Goal: Transaction & Acquisition: Obtain resource

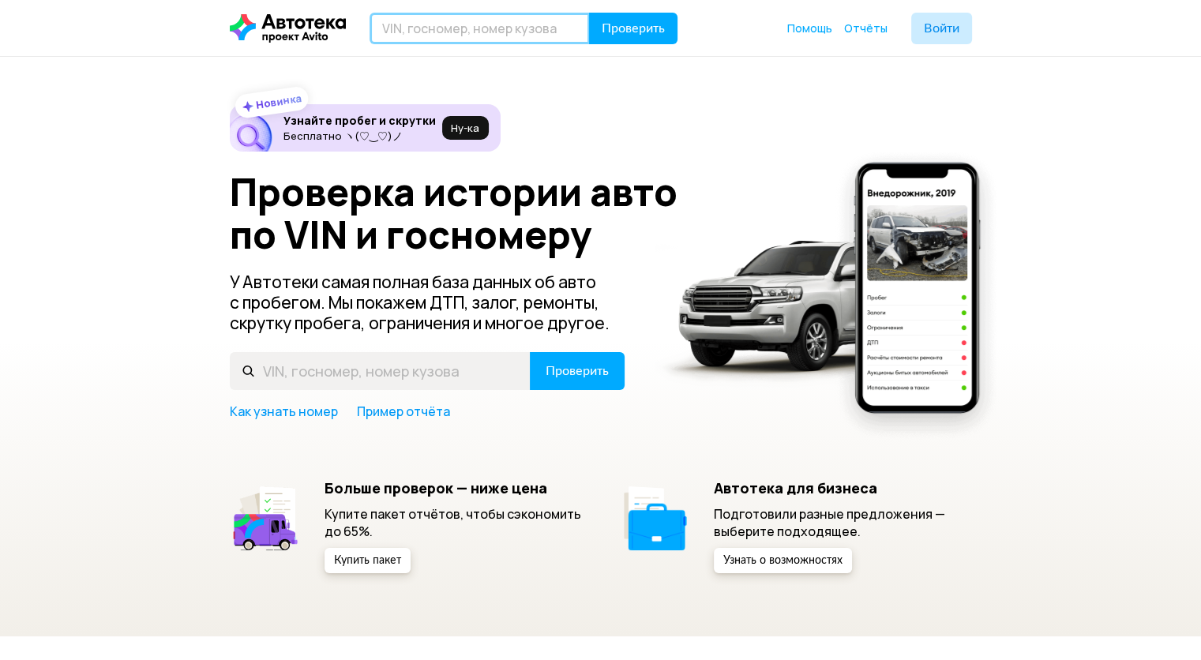
click at [525, 28] on input "text" at bounding box center [480, 29] width 220 height 32
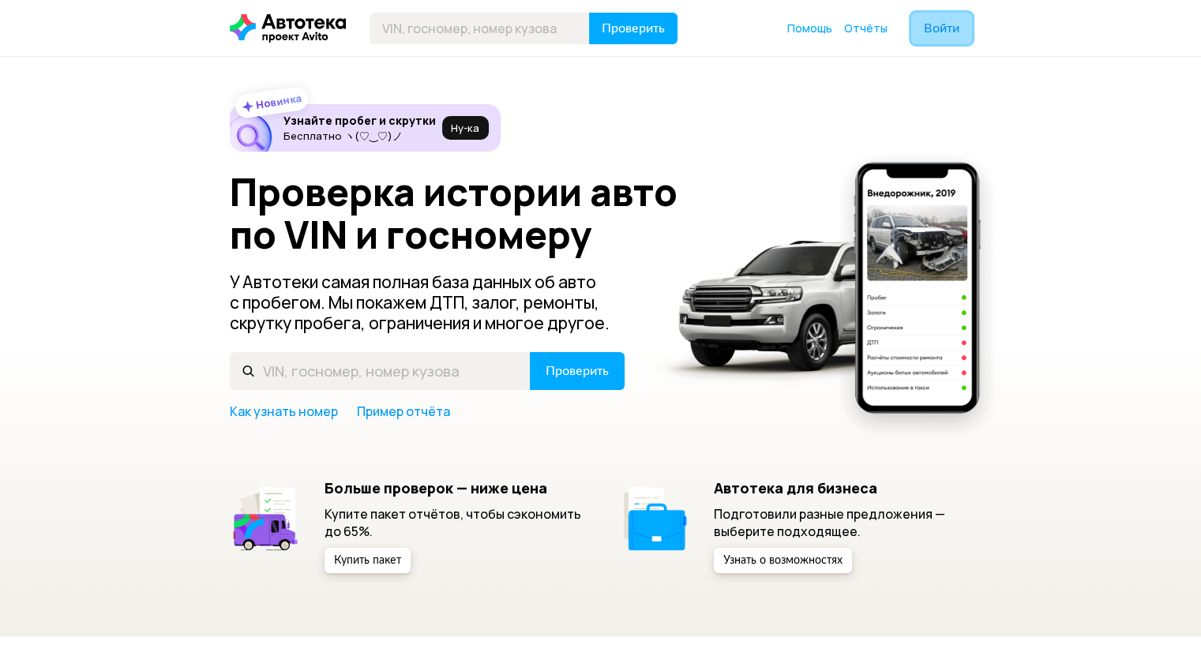
click at [941, 23] on span "Войти" at bounding box center [942, 28] width 36 height 13
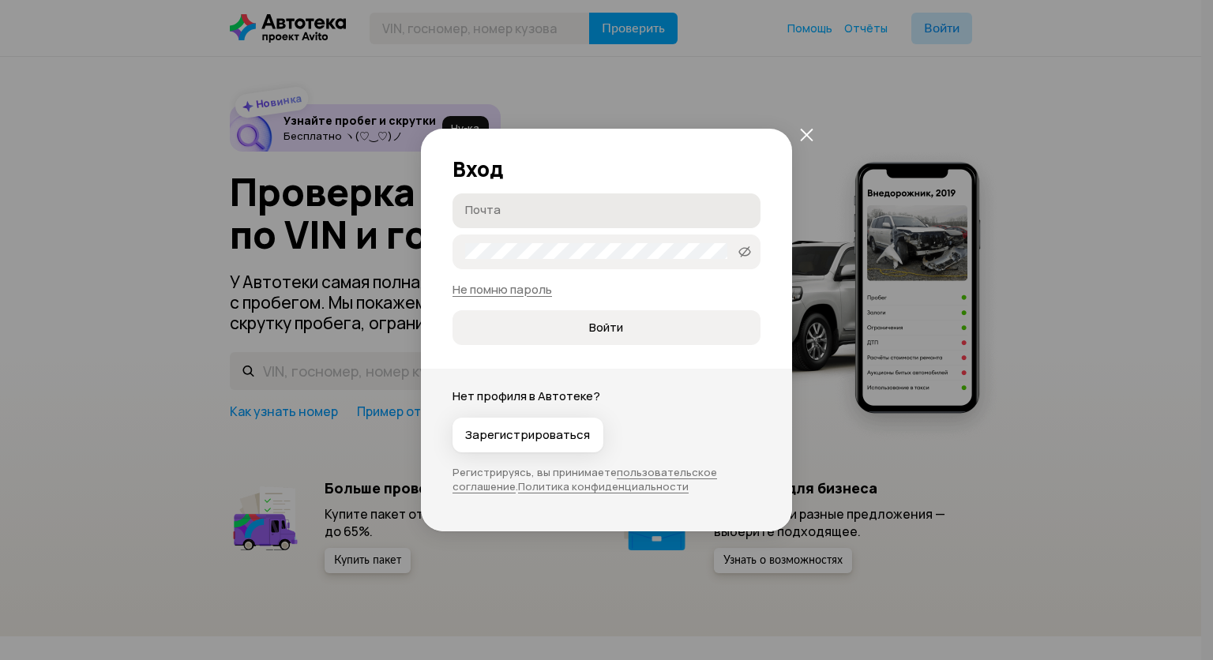
click at [543, 215] on input "Почта" at bounding box center [608, 210] width 287 height 16
type input "[EMAIL_ADDRESS][DOMAIN_NAME]"
click at [668, 329] on span "Войти" at bounding box center [606, 328] width 282 height 16
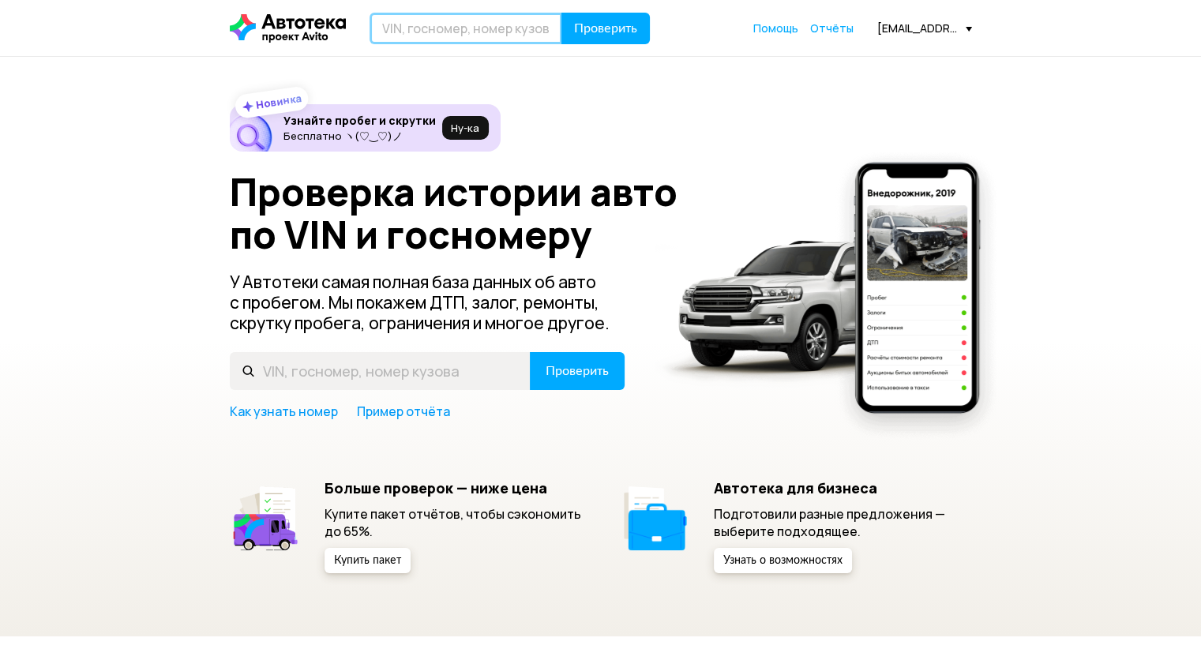
click at [459, 20] on input "text" at bounding box center [466, 29] width 193 height 32
paste input "[VEHICLE_IDENTIFICATION_NUMBER]"
type input "[VEHICLE_IDENTIFICATION_NUMBER]"
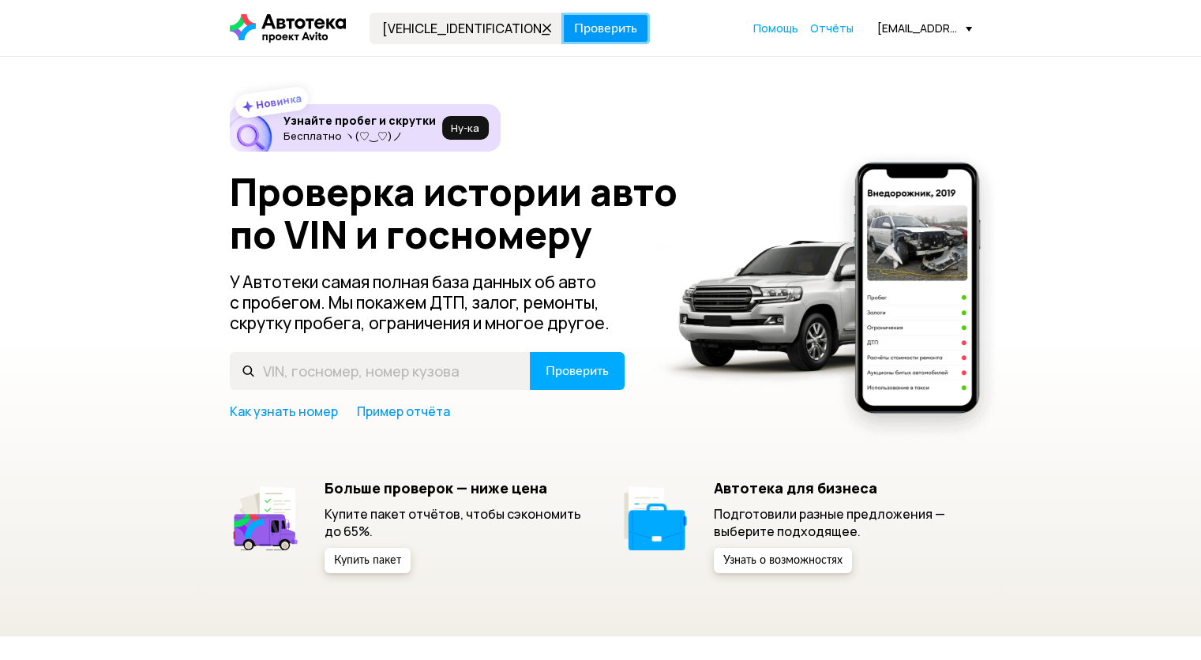
click at [610, 25] on span "Проверить" at bounding box center [605, 28] width 63 height 13
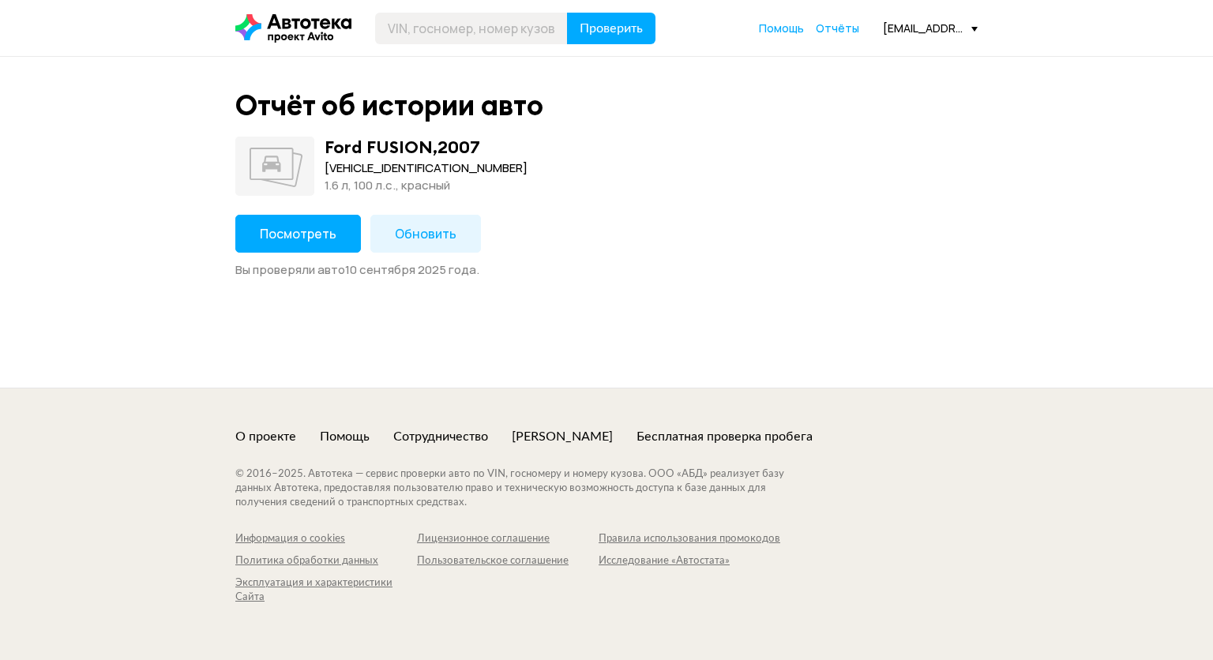
click at [289, 228] on span "Посмотреть" at bounding box center [298, 233] width 77 height 17
